Goal: Task Accomplishment & Management: Use online tool/utility

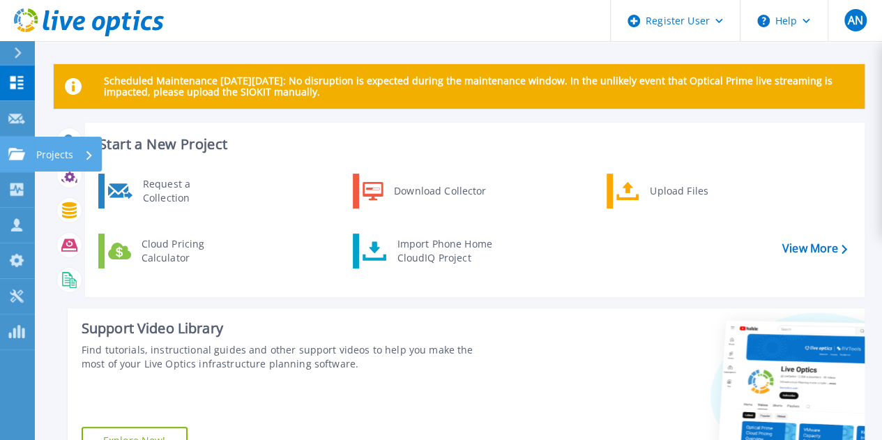
click at [84, 166] on div "Projects" at bounding box center [64, 155] width 57 height 36
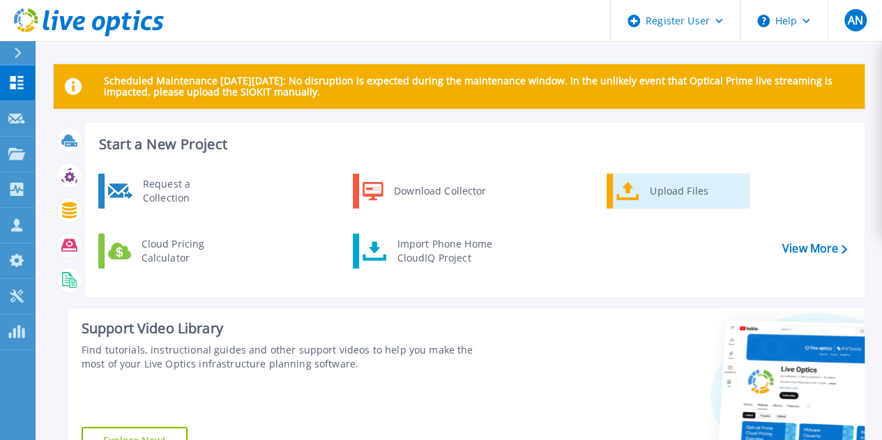
click at [663, 195] on div "Upload Files" at bounding box center [694, 191] width 103 height 28
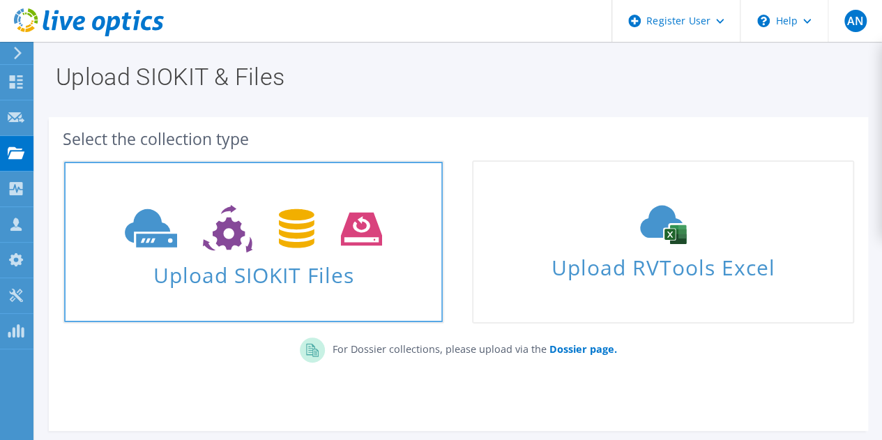
click at [315, 232] on icon at bounding box center [253, 229] width 257 height 48
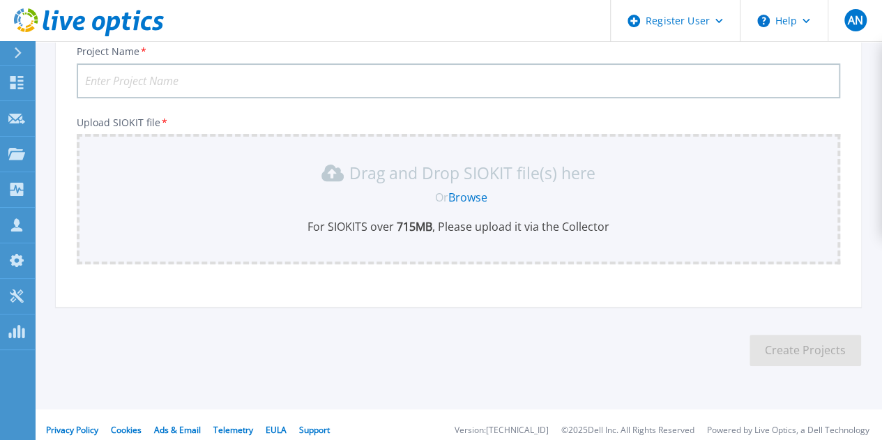
scroll to position [115, 0]
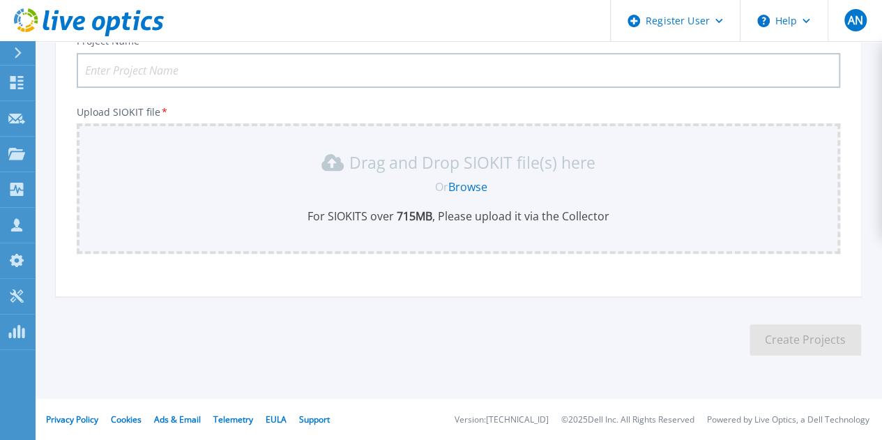
click at [472, 182] on link "Browse" at bounding box center [467, 186] width 39 height 15
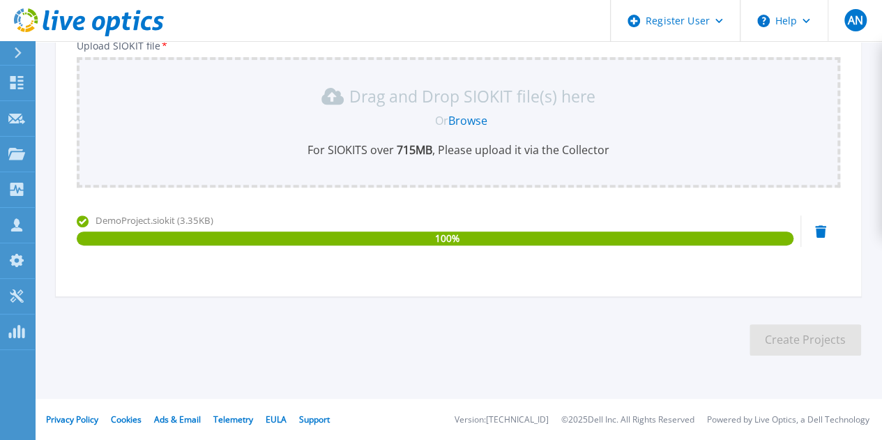
scroll to position [0, 0]
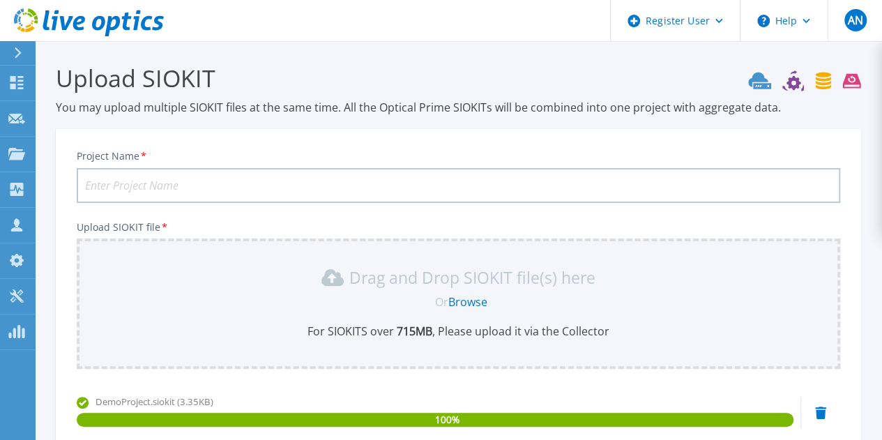
click at [398, 179] on input "Project Name *" at bounding box center [459, 185] width 764 height 35
type input "Live Optics Test"
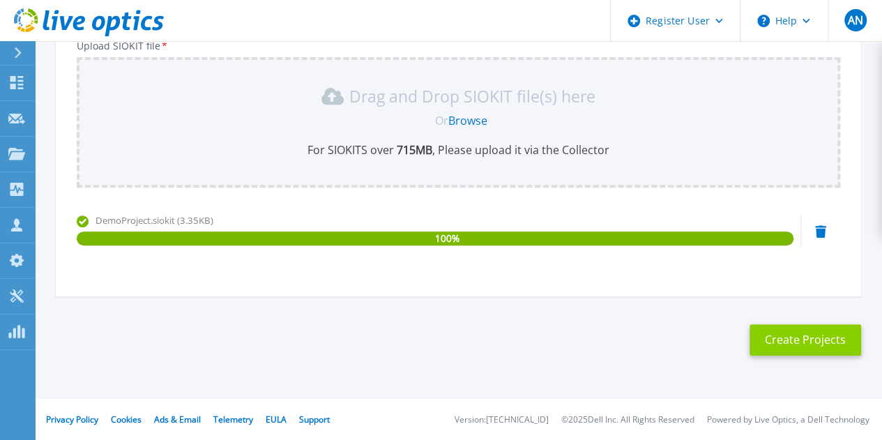
click at [801, 342] on button "Create Projects" at bounding box center [806, 339] width 112 height 31
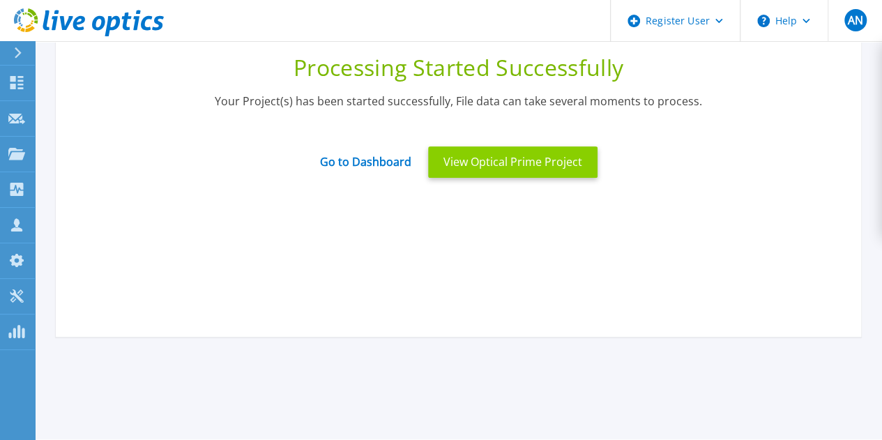
click at [530, 163] on button "View Optical Prime Project" at bounding box center [512, 161] width 169 height 31
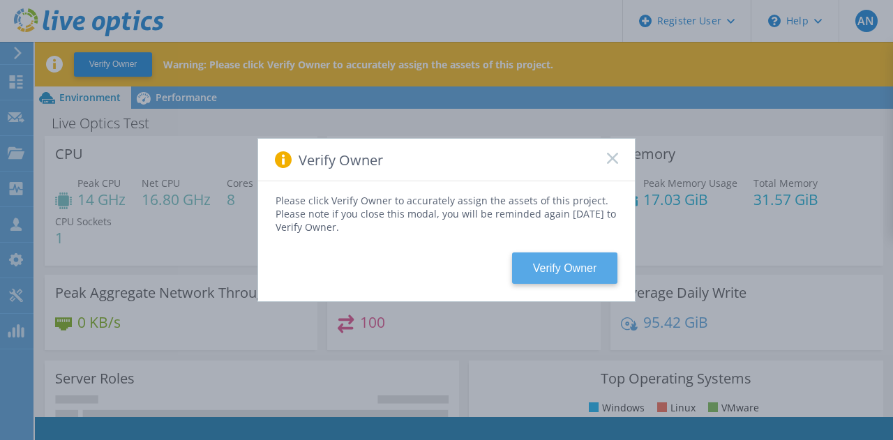
click at [575, 268] on button "Verify Owner" at bounding box center [564, 267] width 105 height 31
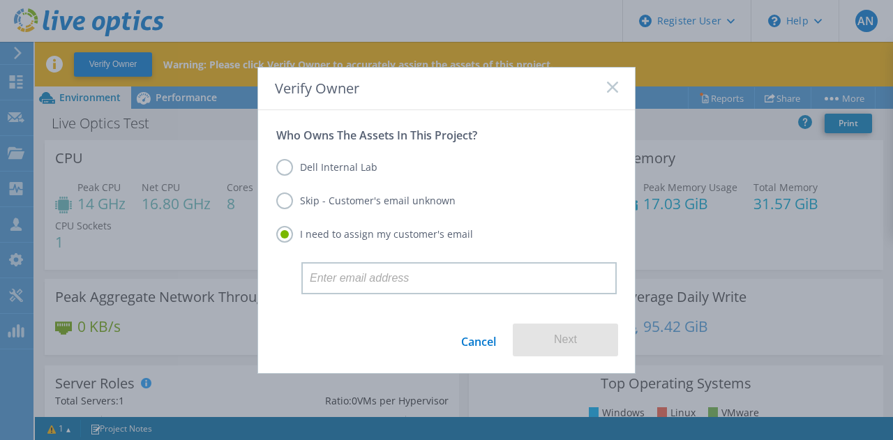
click at [346, 172] on label "Dell Internal Lab" at bounding box center [326, 167] width 101 height 17
click at [0, 0] on input "Dell Internal Lab" at bounding box center [0, 0] width 0 height 0
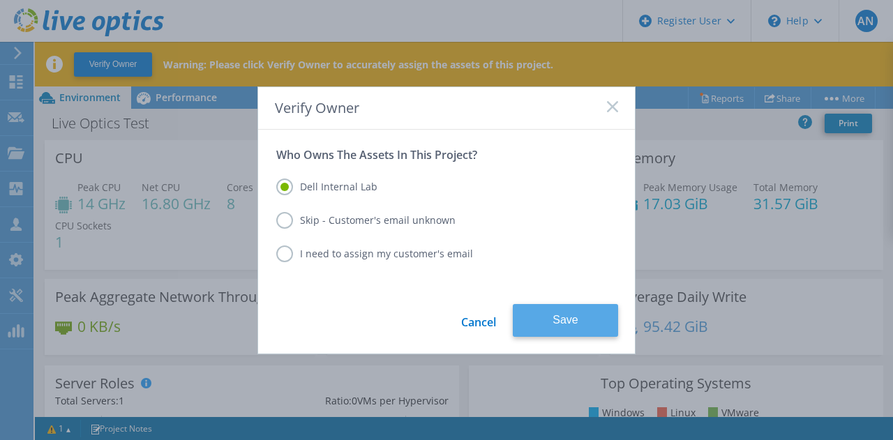
click at [563, 320] on button "Save" at bounding box center [565, 320] width 105 height 33
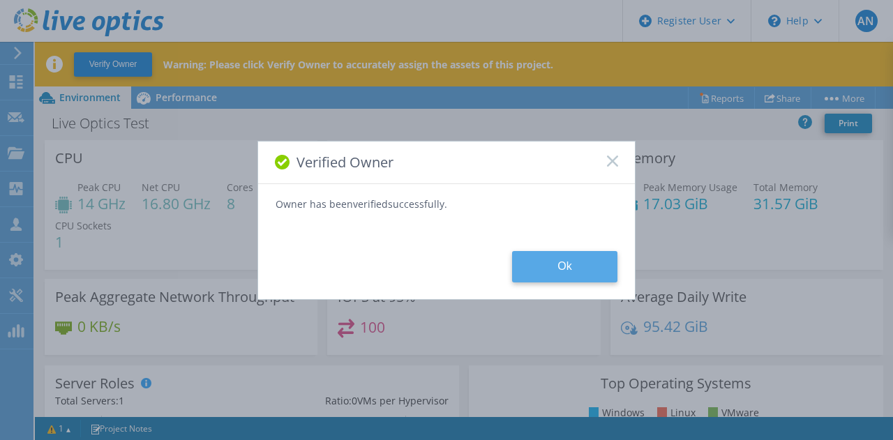
click at [575, 269] on button "Ok" at bounding box center [564, 266] width 105 height 31
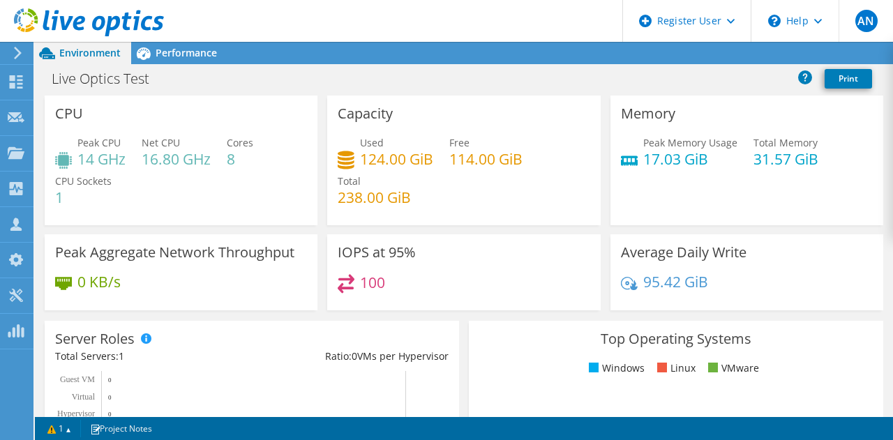
click at [597, 274] on div "IOPS at 95% 100" at bounding box center [463, 272] width 282 height 76
click at [605, 229] on div "Memory Peak Memory Usage 17.03 GiB Total Memory 31.57 GiB" at bounding box center [746, 165] width 282 height 139
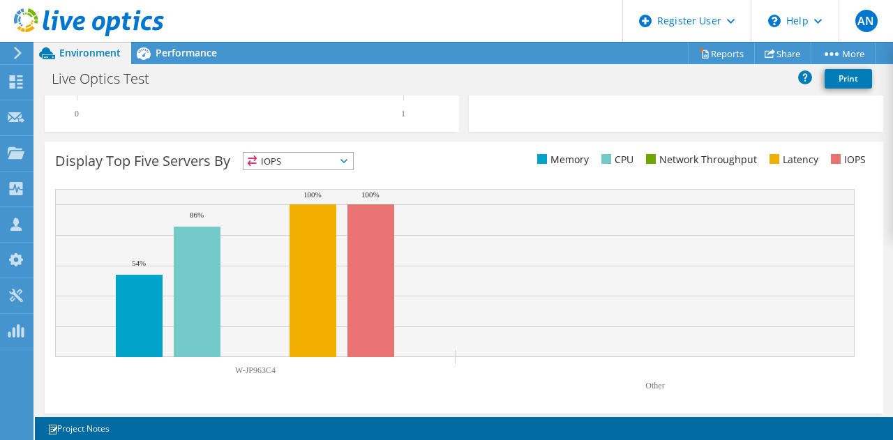
scroll to position [528, 0]
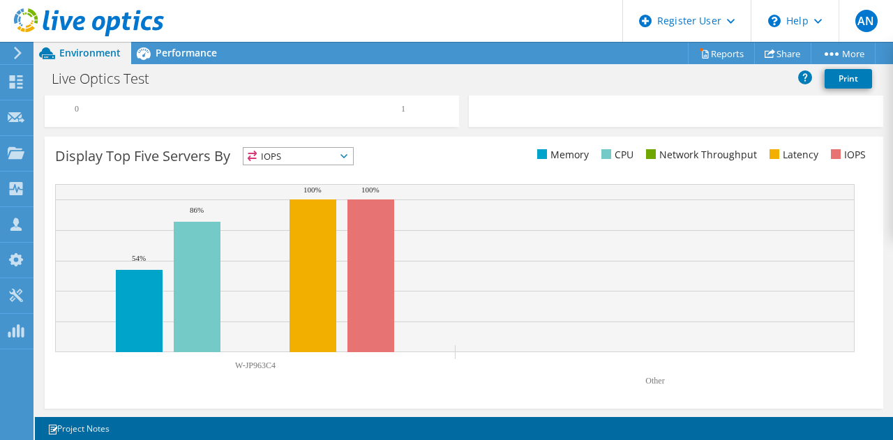
click at [152, 45] on div at bounding box center [82, 23] width 164 height 47
click at [176, 48] on span "Performance" at bounding box center [186, 52] width 61 height 13
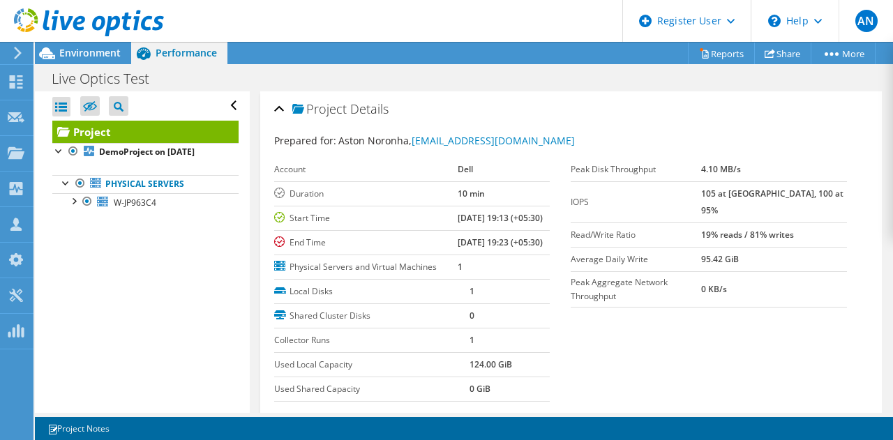
click at [649, 333] on section "Prepared for: Aston Noronha, Aston.Noronha@dell.com Account Dell Duration 10 mi…" at bounding box center [571, 287] width 594 height 308
click at [690, 389] on section "Prepared for: Aston Noronha, Aston.Noronha@dell.com Account Dell Duration 10 mi…" at bounding box center [571, 287] width 594 height 308
drag, startPoint x: 565, startPoint y: 216, endPoint x: 825, endPoint y: 225, distance: 260.3
click at [825, 225] on tr "Read/Write Ratio 19% reads / 81% writes" at bounding box center [709, 235] width 276 height 24
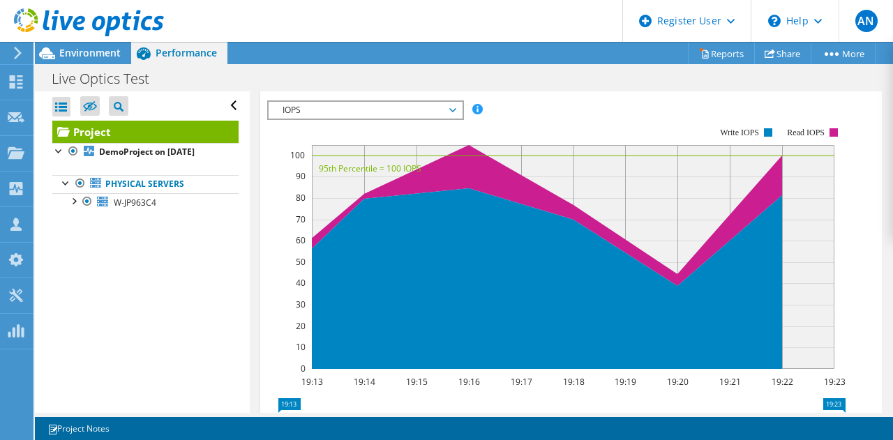
scroll to position [400, 0]
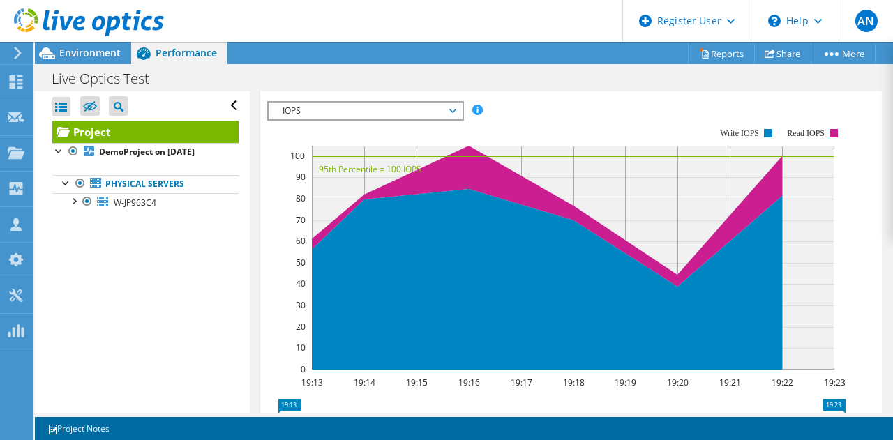
click at [382, 119] on span "IOPS" at bounding box center [365, 111] width 179 height 17
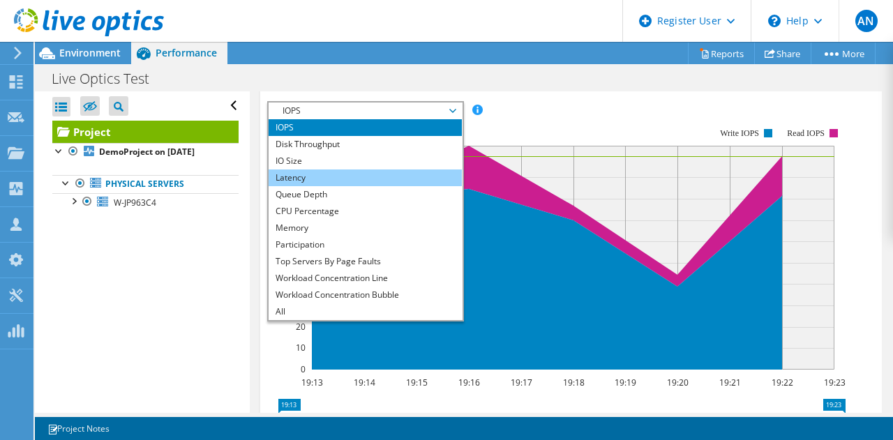
click at [361, 186] on li "Latency" at bounding box center [365, 177] width 193 height 17
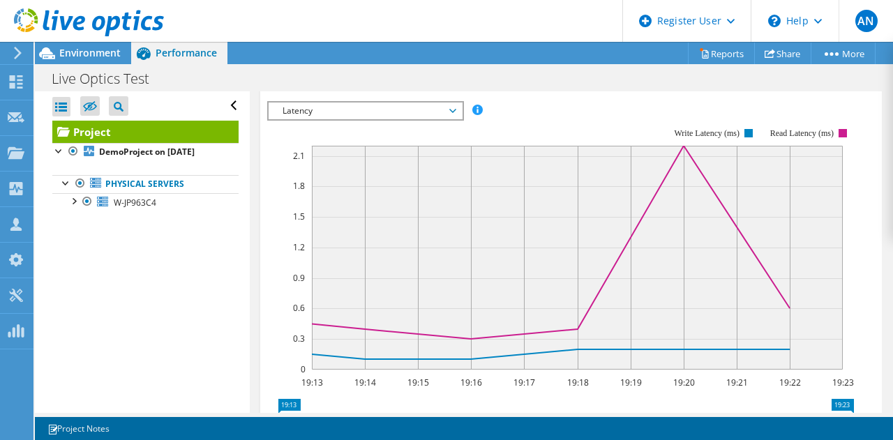
click at [269, 291] on div at bounding box center [571, 339] width 608 height 476
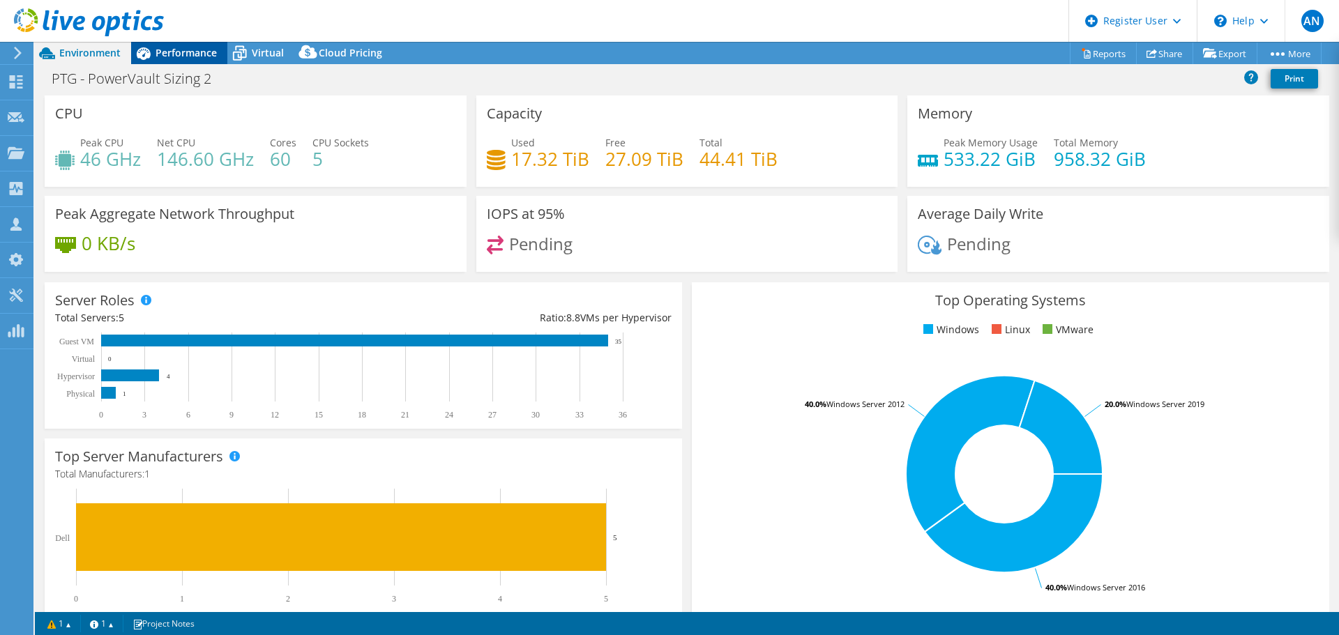
click at [175, 50] on span "Performance" at bounding box center [186, 52] width 61 height 13
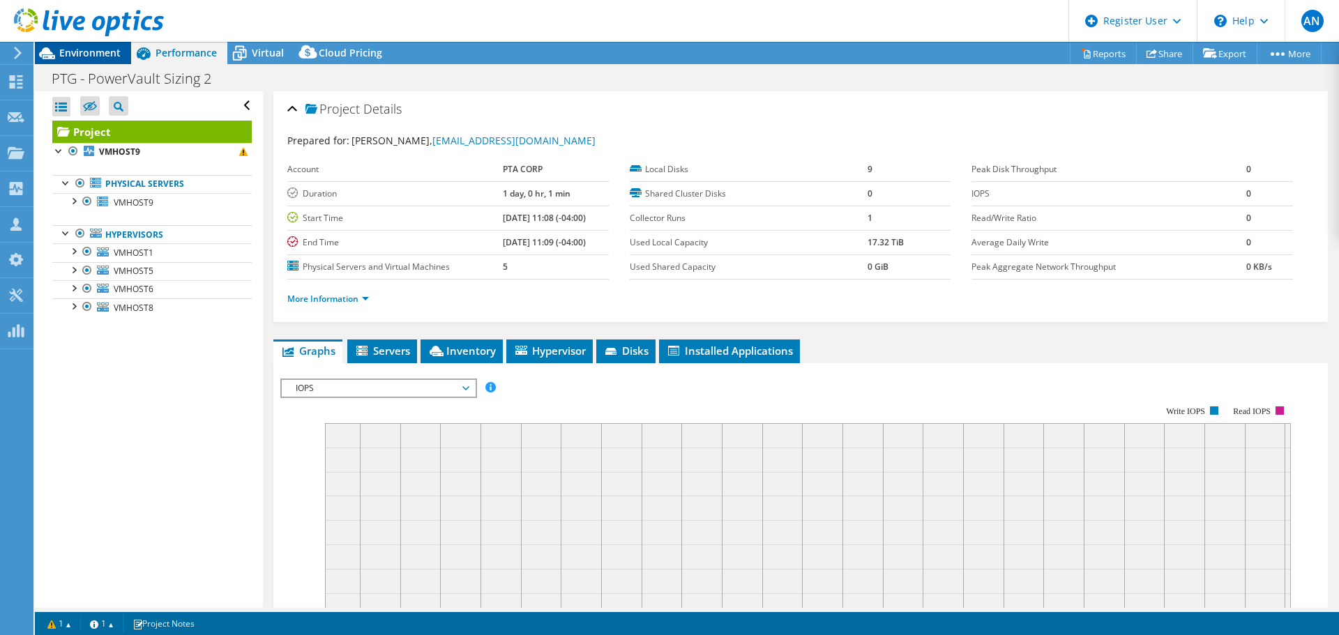
click at [97, 49] on span "Environment" at bounding box center [89, 52] width 61 height 13
